Goal: Information Seeking & Learning: Understand process/instructions

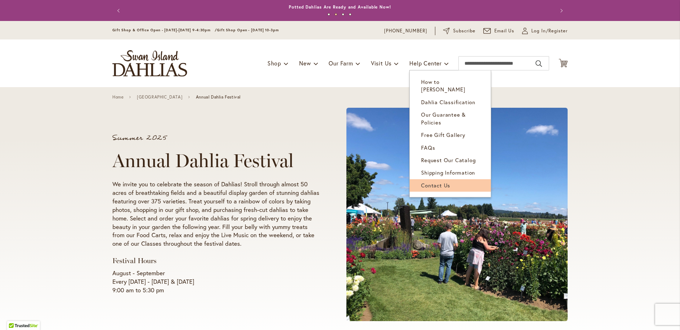
click at [432, 182] on span "Contact Us" at bounding box center [435, 185] width 29 height 7
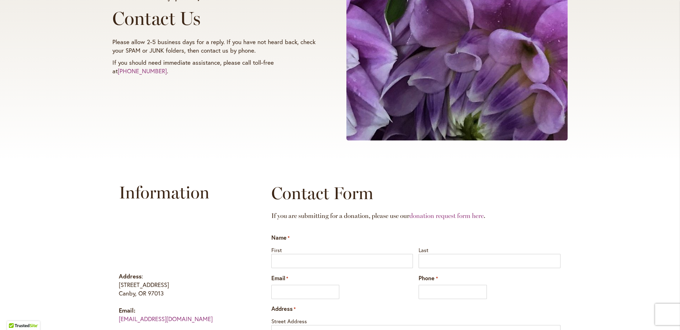
scroll to position [249, 0]
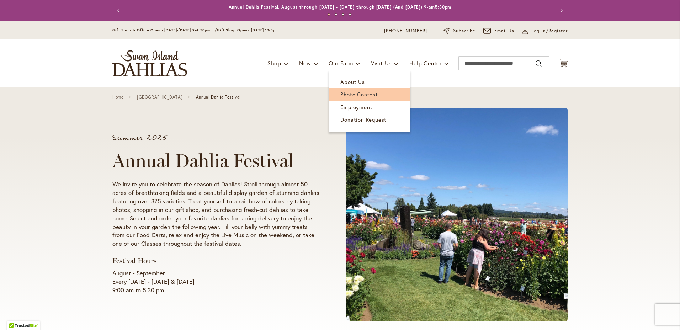
click at [340, 93] on span "Photo Contest" at bounding box center [358, 94] width 37 height 7
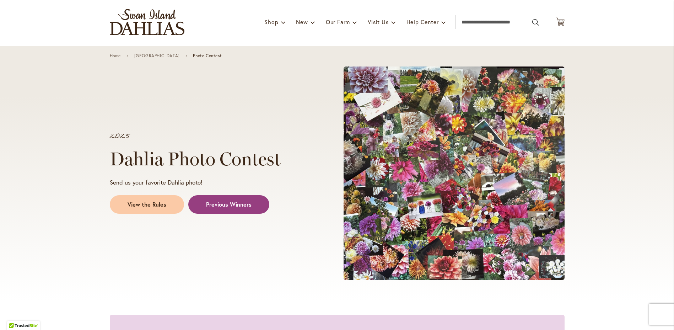
scroll to position [107, 0]
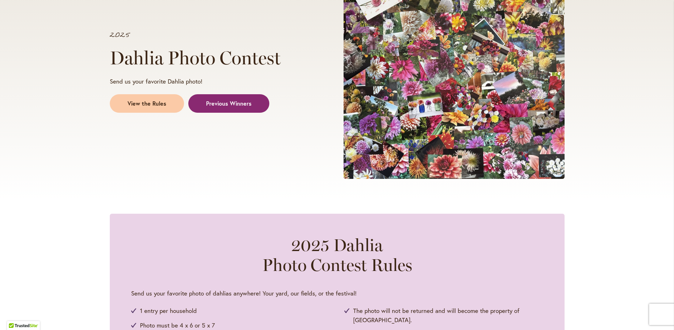
click at [236, 109] on link "Previous Winners" at bounding box center [228, 103] width 81 height 18
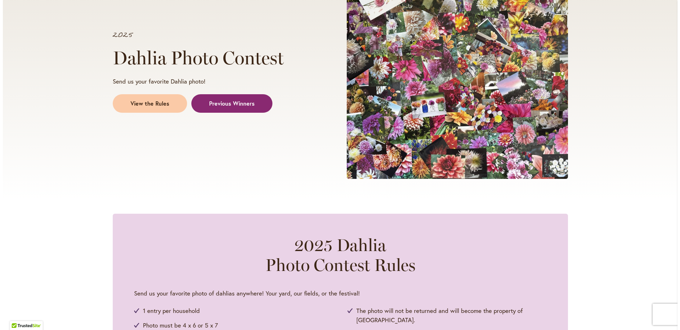
scroll to position [693, 0]
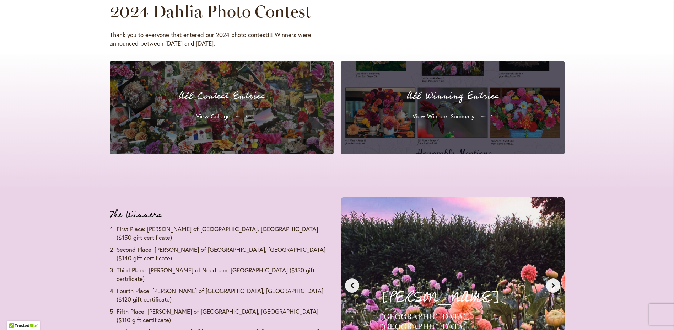
click at [456, 118] on span "View Winners Summary" at bounding box center [444, 116] width 62 height 9
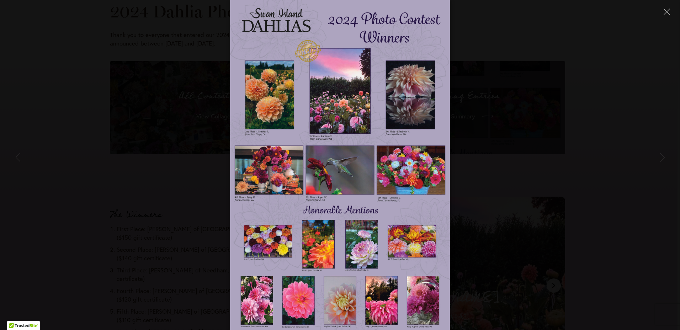
click at [286, 113] on img at bounding box center [340, 165] width 220 height 330
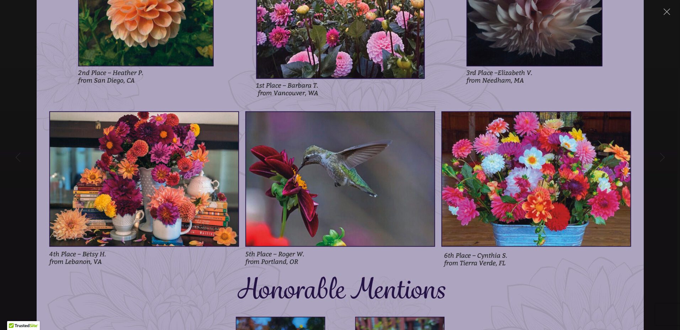
click at [372, 177] on img at bounding box center [340, 165] width 607 height 910
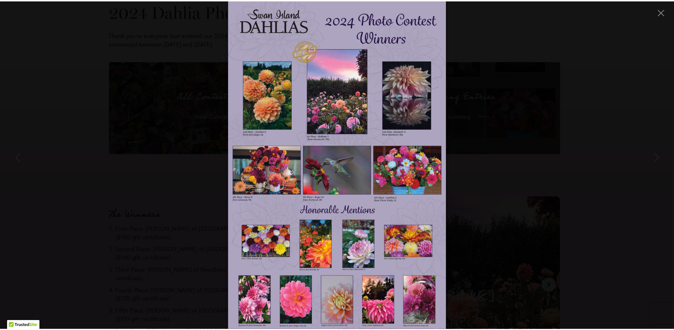
scroll to position [142, 0]
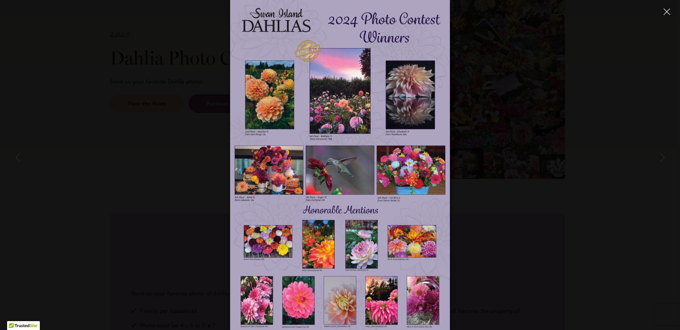
click at [667, 10] on icon "Close" at bounding box center [666, 12] width 6 height 6
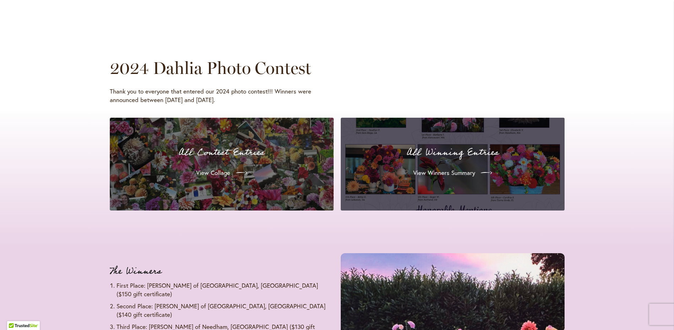
scroll to position [640, 0]
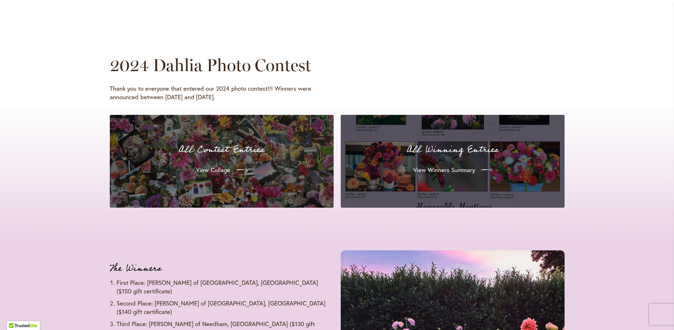
click at [311, 152] on p "All Contest Entries" at bounding box center [221, 149] width 207 height 15
click at [217, 174] on span "View Collage" at bounding box center [212, 170] width 34 height 9
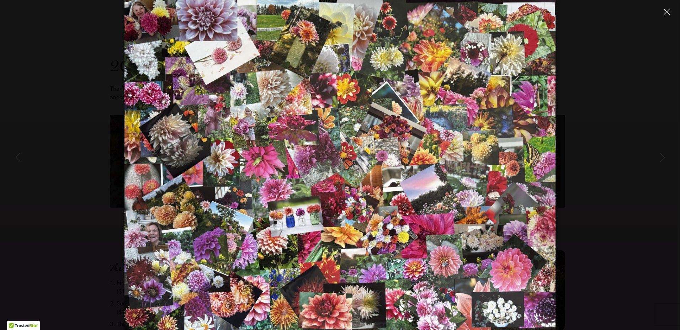
click at [666, 12] on icon "Close" at bounding box center [666, 12] width 6 height 6
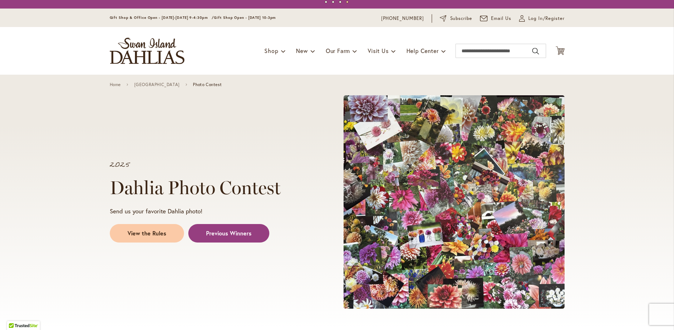
scroll to position [0, 0]
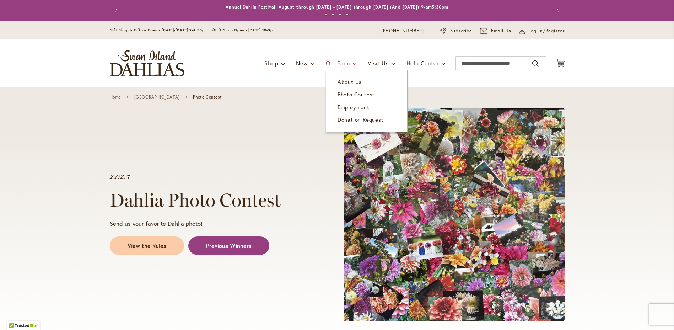
click at [349, 60] on link "Our Farm" at bounding box center [341, 64] width 31 height 14
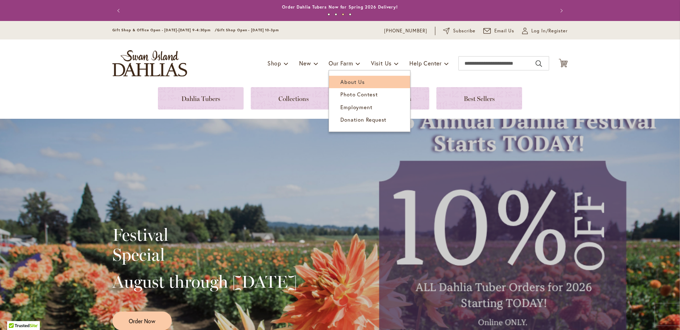
click at [341, 82] on span "About Us" at bounding box center [352, 81] width 24 height 7
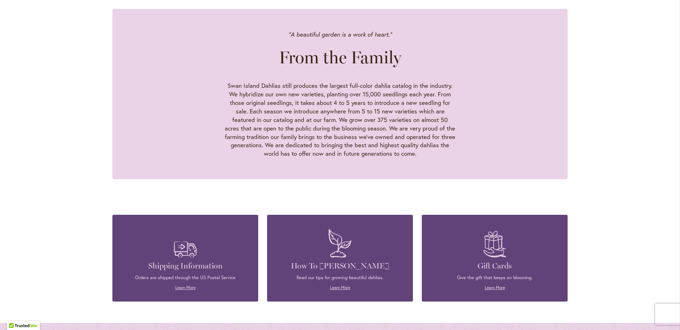
scroll to position [813, 0]
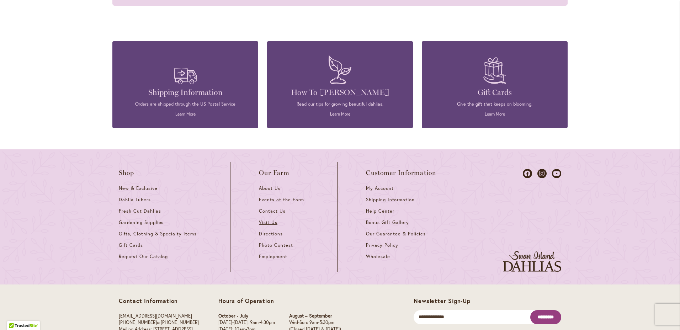
click at [273, 219] on span "Visit Us" at bounding box center [268, 222] width 18 height 6
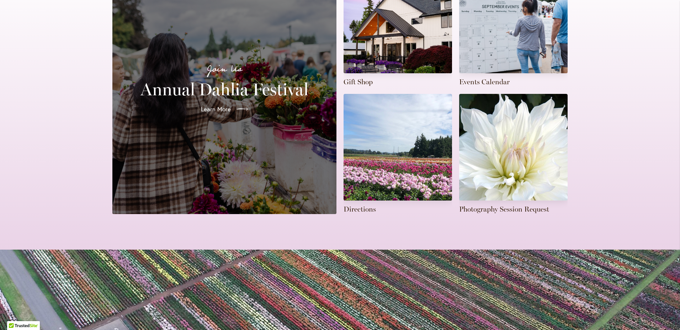
scroll to position [213, 0]
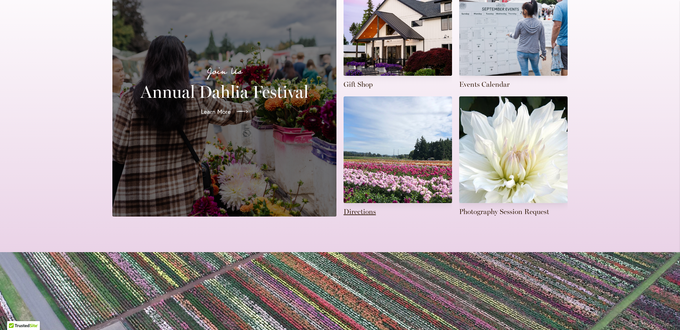
click at [422, 157] on link at bounding box center [397, 156] width 108 height 120
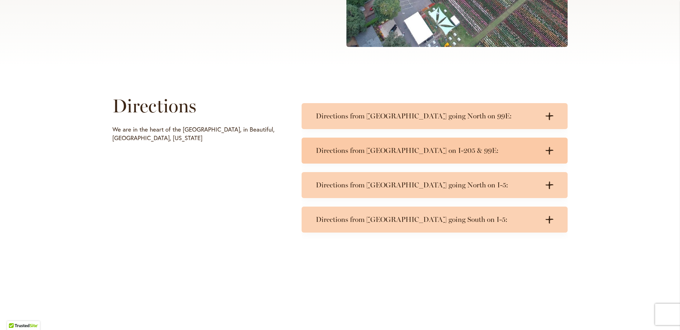
scroll to position [284, 0]
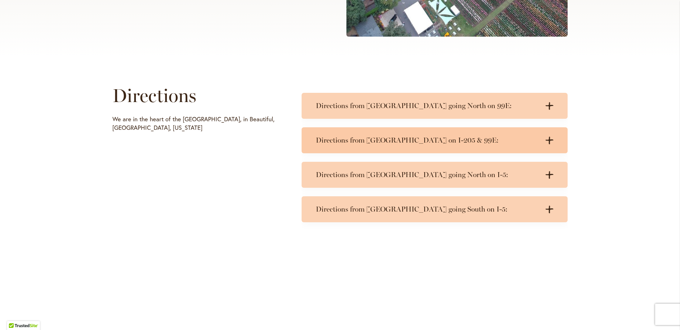
click at [385, 145] on div "Directions from Portland on I-205 & 99E: .cls-1 { fill: #3c2616; stroke-width: …" at bounding box center [434, 140] width 266 height 26
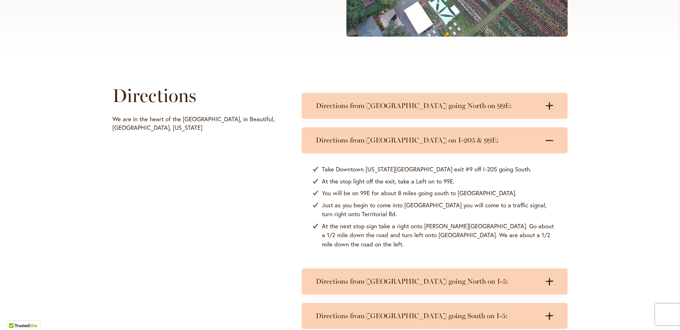
click at [622, 130] on div "Directions We are in the heart of the Willamette Valley, in Beautiful, Canby, O…" at bounding box center [340, 203] width 680 height 293
